Goal: Find specific page/section: Find specific page/section

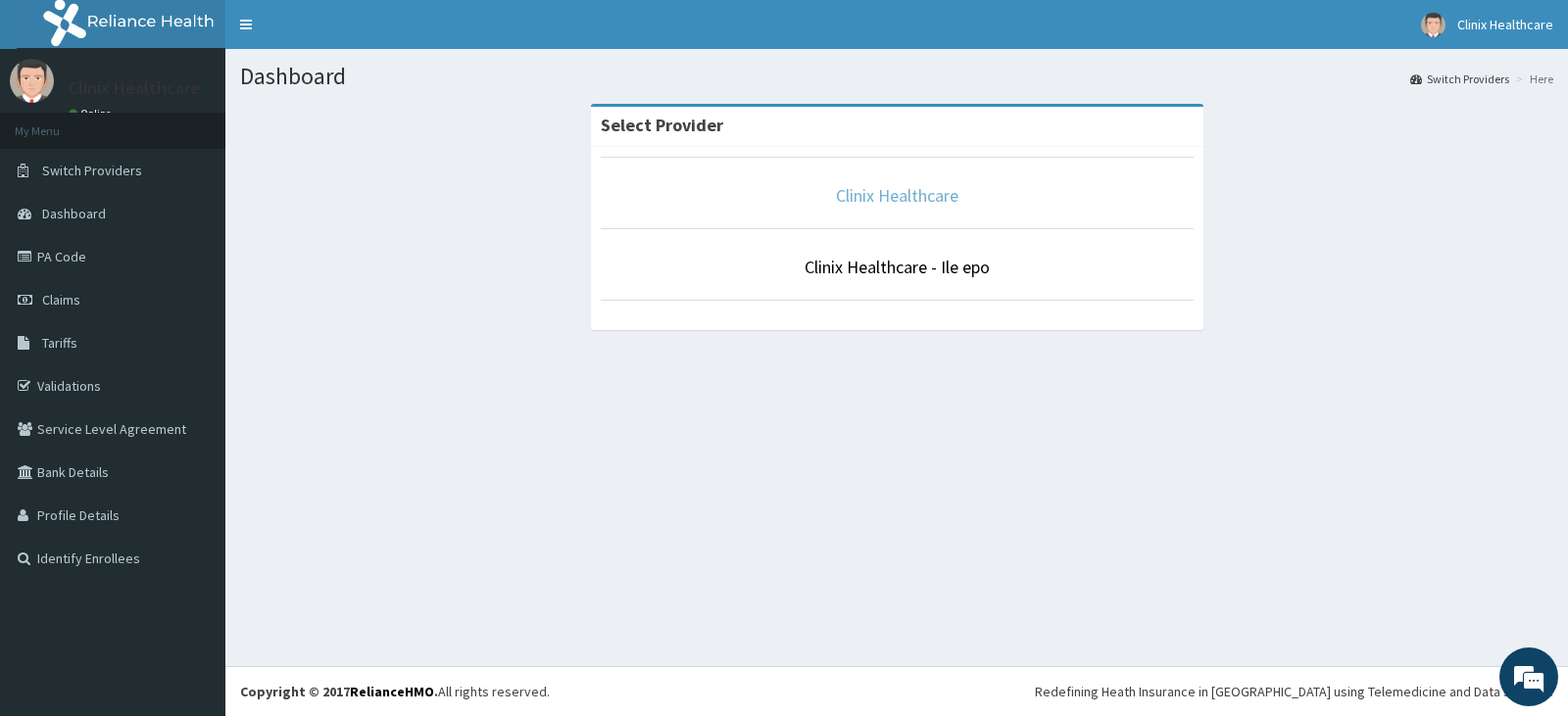
click at [895, 185] on link "Clinix Healthcare" at bounding box center [897, 195] width 122 height 23
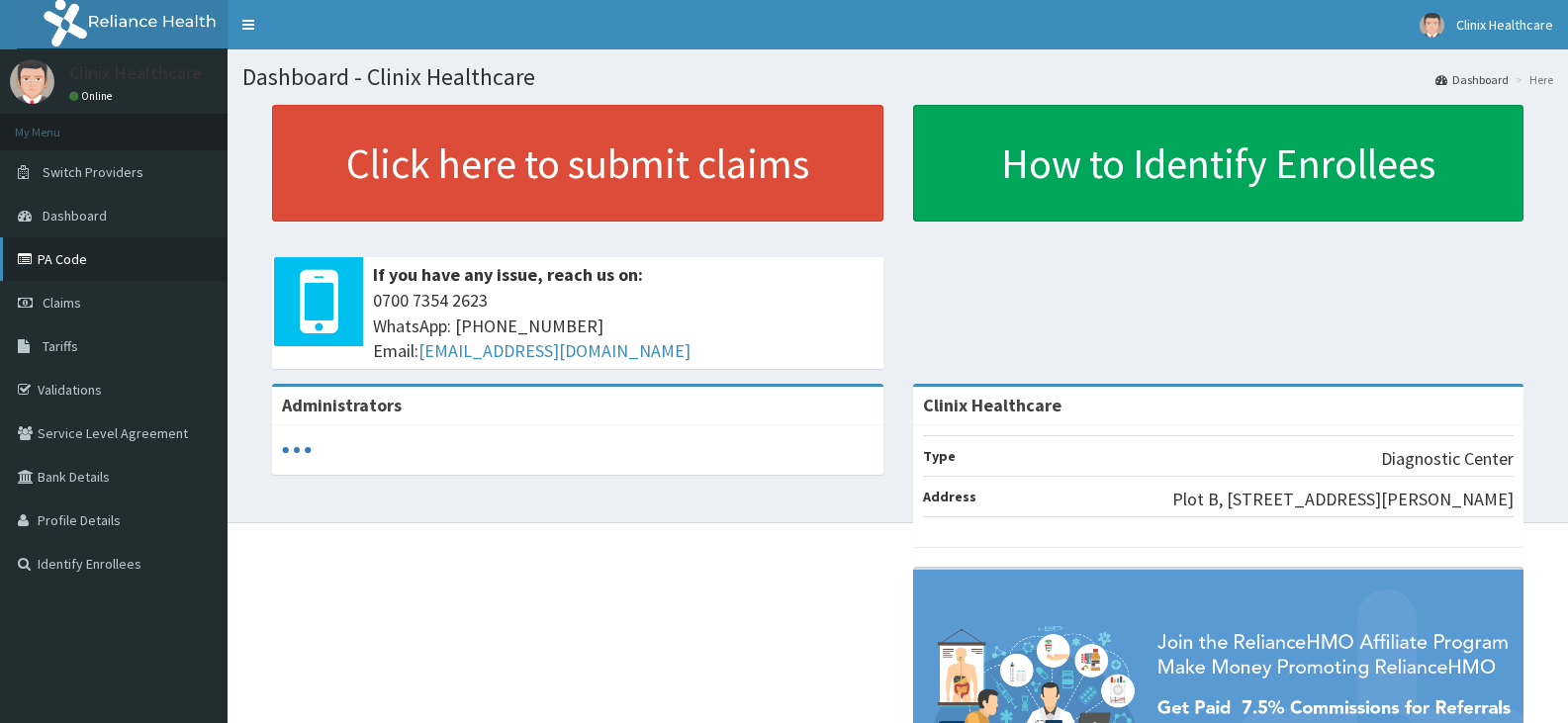
click at [43, 264] on link "PA Code" at bounding box center [114, 259] width 227 height 44
